Goal: Transaction & Acquisition: Purchase product/service

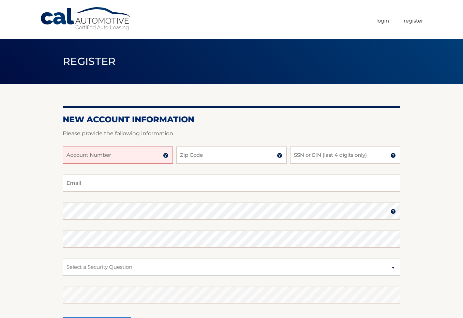
click at [118, 164] on div "Account Number 11 digit account number provided on your coupon book or Welcome …" at bounding box center [232, 160] width 338 height 28
click at [117, 160] on input "Account Number" at bounding box center [118, 154] width 110 height 17
type input "44455960426"
click at [200, 157] on input "Zip Code" at bounding box center [231, 154] width 110 height 17
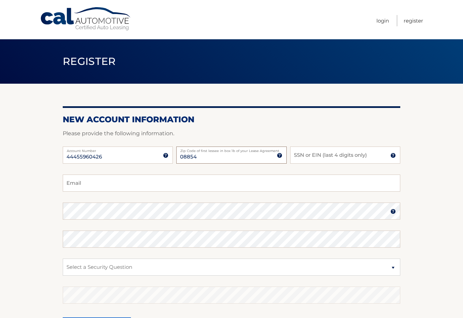
type input "08854"
click at [318, 159] on input "SSN or EIN (last 4 digits only)" at bounding box center [345, 154] width 110 height 17
type input "8746"
click at [198, 186] on input "Email" at bounding box center [232, 182] width 338 height 17
type input "tjmk@hotmail.com"
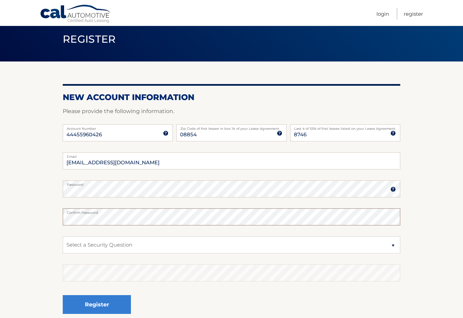
scroll to position [34, 0]
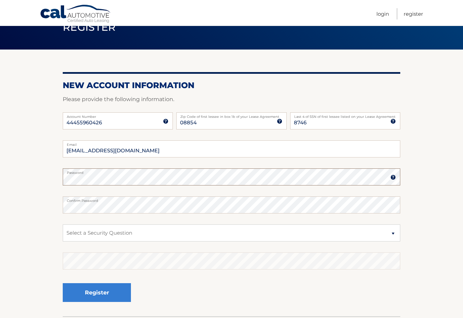
click at [48, 176] on section "New Account Information Please provide the following information. 44455960426 A…" at bounding box center [231, 182] width 463 height 266
click at [49, 202] on section "New Account Information Please provide the following information. 44455960426 A…" at bounding box center [231, 182] width 463 height 266
click at [158, 237] on select "Select a Security Question What was the name of your elementary school? What is…" at bounding box center [232, 232] width 338 height 17
select select "2"
click at [63, 224] on select "Select a Security Question What was the name of your elementary school? What is…" at bounding box center [232, 232] width 338 height 17
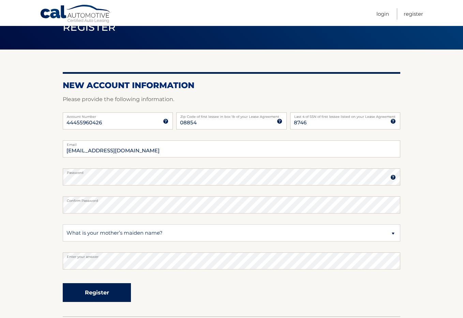
click at [113, 289] on button "Register" at bounding box center [97, 292] width 68 height 19
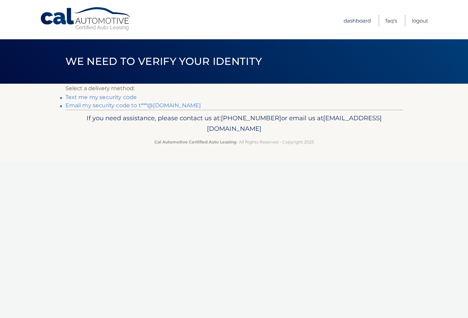
click at [361, 20] on link "Dashboard" at bounding box center [357, 20] width 27 height 11
click at [355, 23] on link "Dashboard" at bounding box center [357, 20] width 27 height 11
click at [108, 105] on link "Email my security code to t***@[DOMAIN_NAME]" at bounding box center [133, 105] width 136 height 6
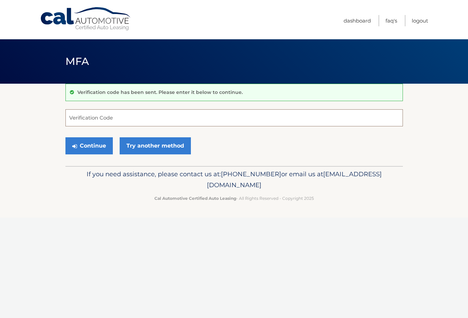
click at [87, 121] on input "Verification Code" at bounding box center [234, 117] width 338 height 17
click at [78, 117] on input "Verification Code" at bounding box center [234, 117] width 338 height 17
paste input "562802"
click at [90, 148] on button "Continue" at bounding box center [88, 145] width 47 height 17
click at [99, 116] on input "562802" at bounding box center [234, 117] width 338 height 17
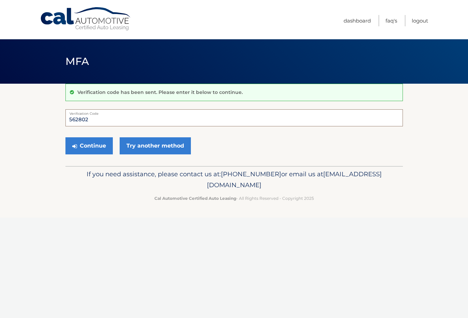
type input "562802"
click at [65, 137] on button "Continue" at bounding box center [88, 145] width 47 height 17
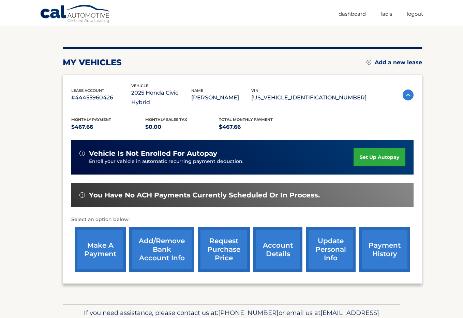
scroll to position [68, 0]
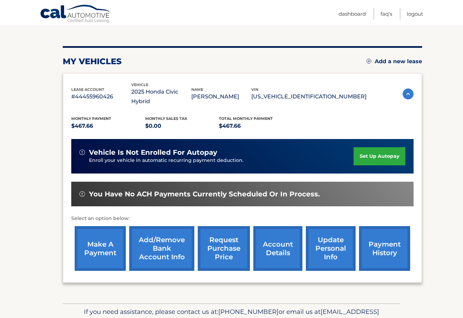
click at [101, 239] on link "make a payment" at bounding box center [100, 248] width 51 height 45
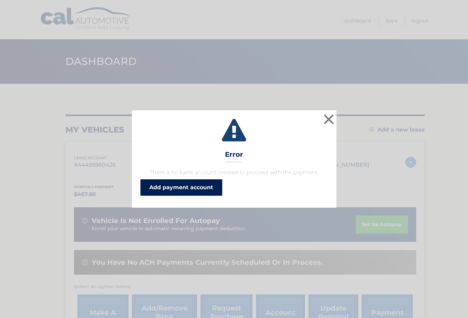
click at [191, 191] on link "Add payment account" at bounding box center [182, 187] width 82 height 16
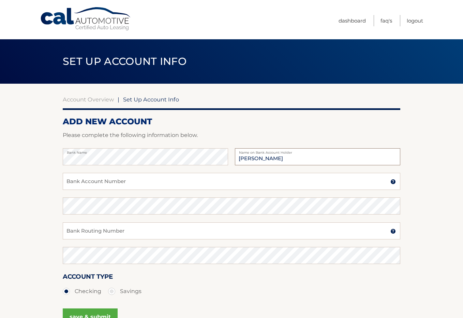
type input "[PERSON_NAME]"
click at [128, 178] on input "Bank Account Number" at bounding box center [232, 181] width 338 height 17
type input "1030222456113"
click at [66, 230] on input "Bank Routing Number" at bounding box center [232, 230] width 338 height 17
paste input "021200025"
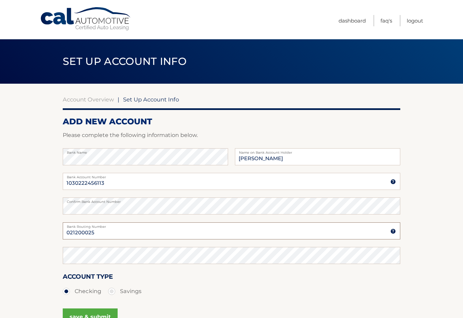
type input "021200025"
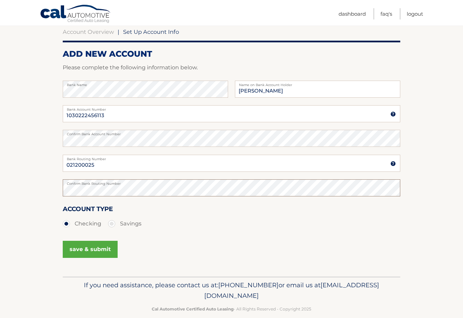
scroll to position [68, 0]
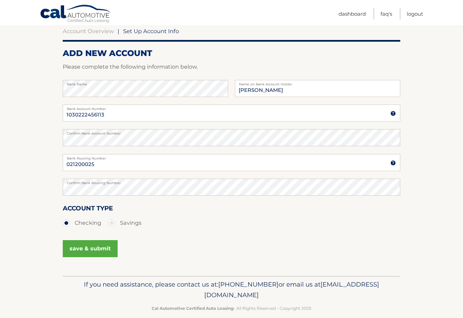
click at [98, 249] on button "save & submit" at bounding box center [90, 248] width 55 height 17
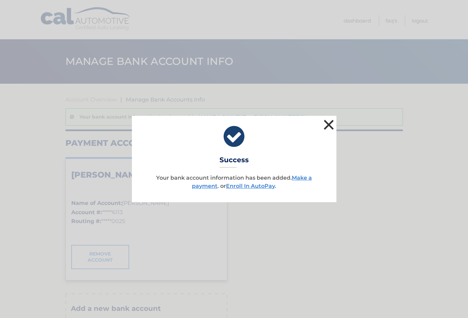
click at [331, 126] on button "×" at bounding box center [329, 125] width 14 height 14
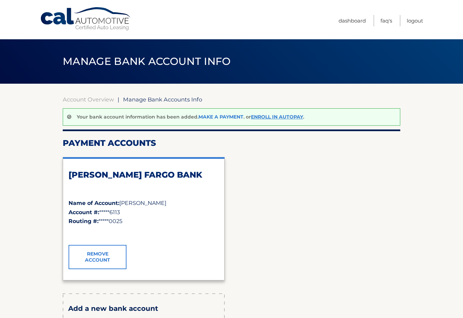
click at [222, 118] on link "Make a payment" at bounding box center [220, 117] width 45 height 6
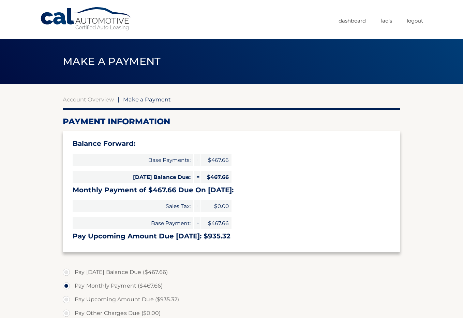
select select "YzkxNzBkOTItMTZiZC00OTU3LTkxN2MtYTU1NWVjM2Q2YjMx"
click at [350, 19] on link "Dashboard" at bounding box center [352, 20] width 27 height 11
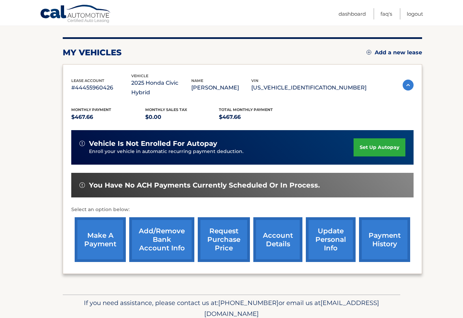
scroll to position [62, 0]
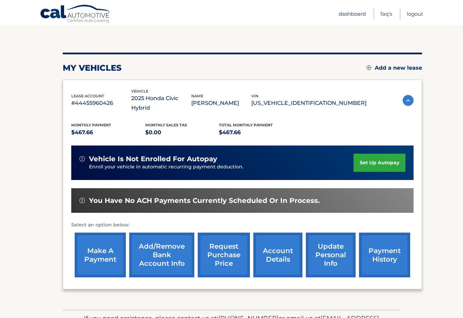
click at [350, 13] on link "Dashboard" at bounding box center [352, 13] width 27 height 11
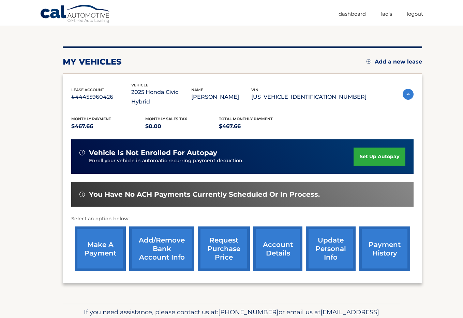
scroll to position [68, 0]
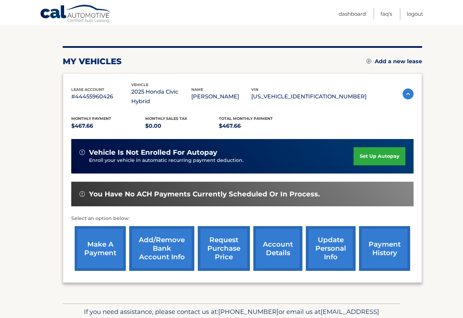
click at [270, 238] on link "account details" at bounding box center [277, 248] width 49 height 45
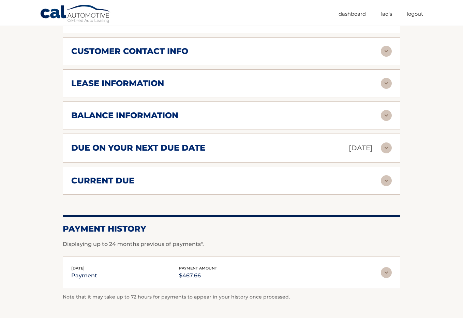
scroll to position [375, 0]
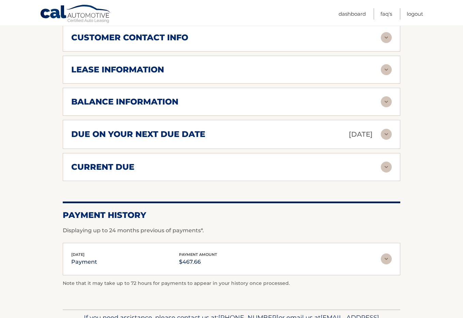
click at [383, 253] on img at bounding box center [386, 258] width 11 height 11
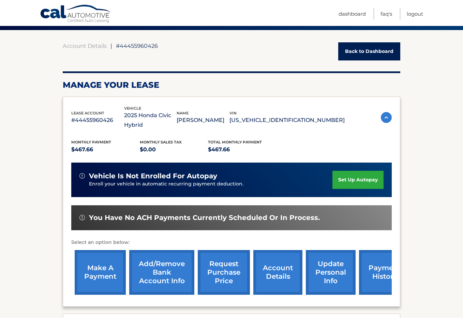
scroll to position [39, 0]
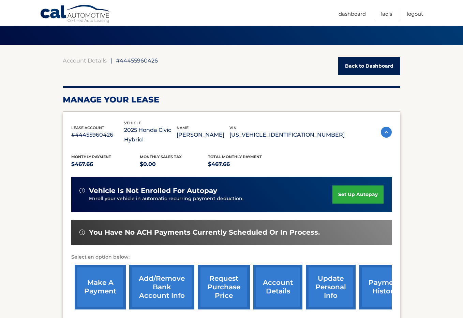
click at [226, 57] on div "Account Details | #44455960426 Back to Dashboard" at bounding box center [232, 66] width 338 height 18
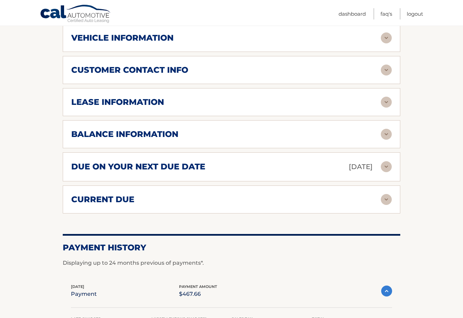
scroll to position [346, 0]
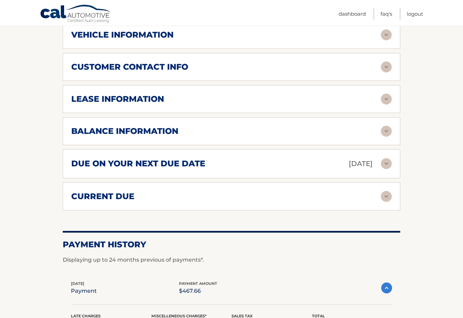
click at [385, 191] on img at bounding box center [386, 196] width 11 height 11
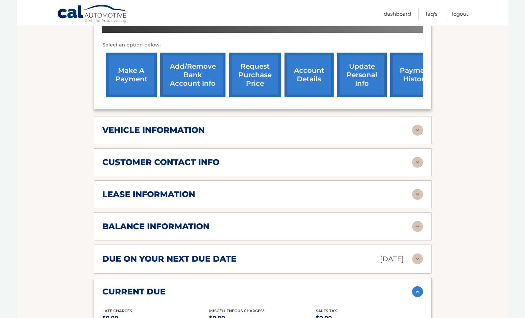
scroll to position [260, 0]
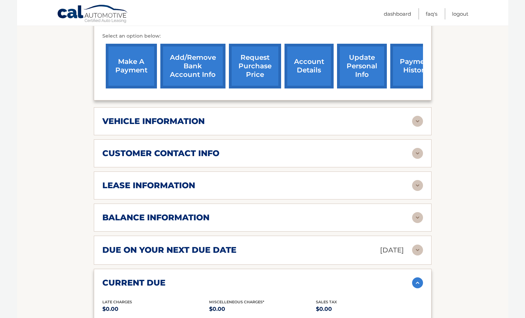
click at [416, 180] on img at bounding box center [417, 185] width 11 height 11
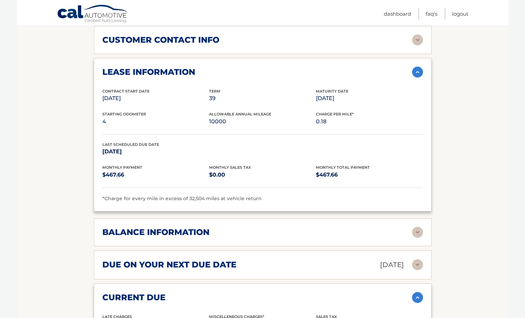
scroll to position [396, 0]
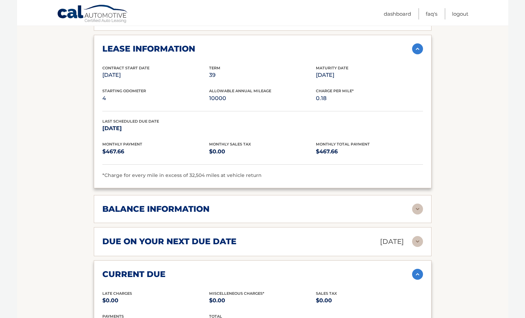
click at [415, 203] on img at bounding box center [417, 208] width 11 height 11
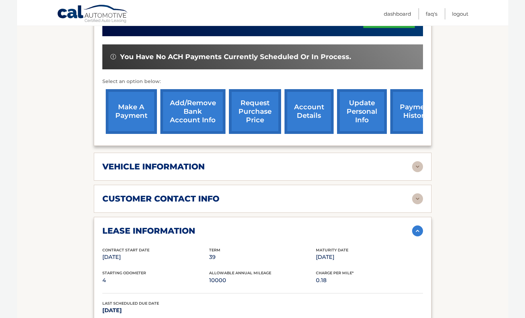
scroll to position [163, 0]
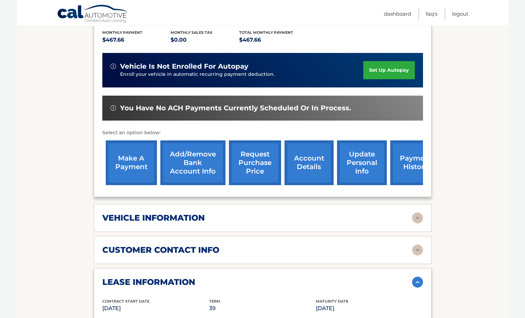
click at [137, 152] on link "make a payment" at bounding box center [131, 162] width 51 height 45
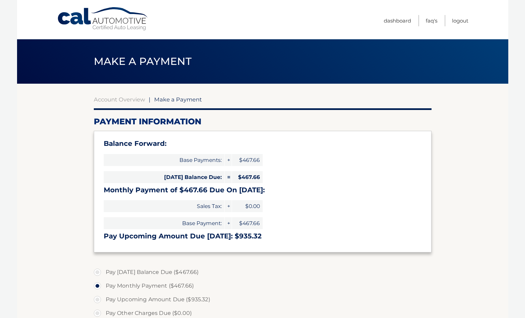
select select "YzkxNzBkOTItMTZiZC00OTU3LTkxN2MtYTU1NWVjM2Q2YjMx"
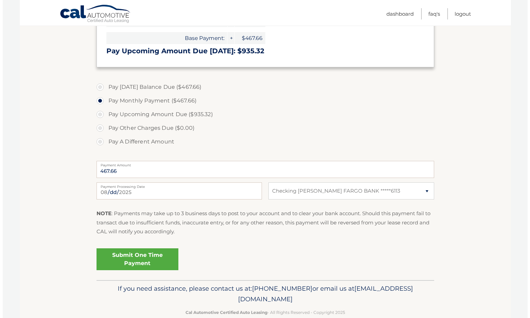
scroll to position [199, 0]
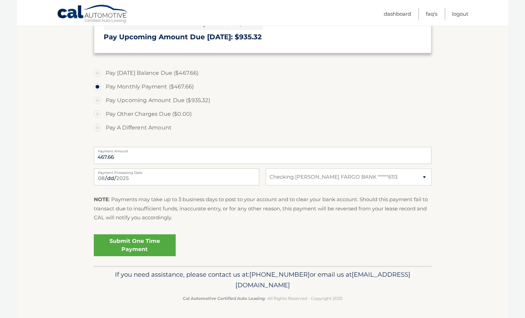
click at [146, 249] on link "Submit One Time Payment" at bounding box center [135, 245] width 82 height 22
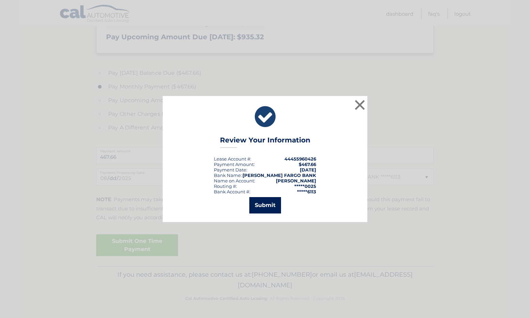
click at [260, 207] on button "Submit" at bounding box center [265, 205] width 32 height 16
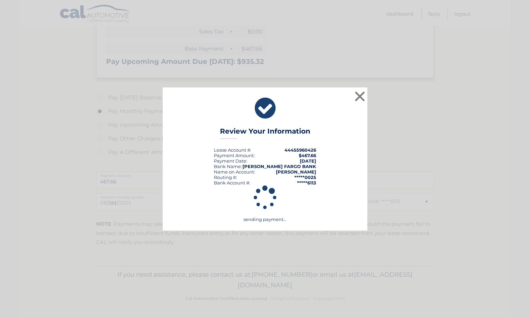
scroll to position [174, 0]
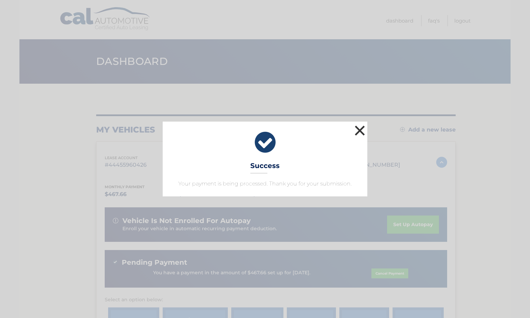
click at [355, 132] on button "×" at bounding box center [360, 130] width 14 height 14
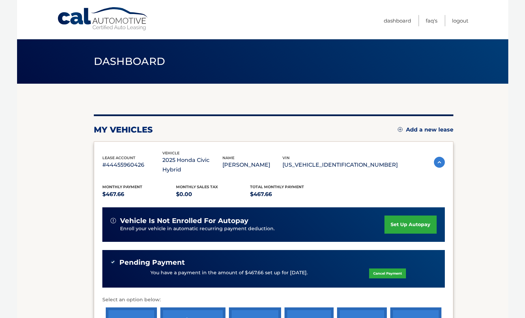
click at [329, 32] on nav "Menu Dashboard FAQ's Logout" at bounding box center [311, 19] width 314 height 39
click at [466, 18] on link "Logout" at bounding box center [460, 20] width 16 height 11
